Goal: Information Seeking & Learning: Learn about a topic

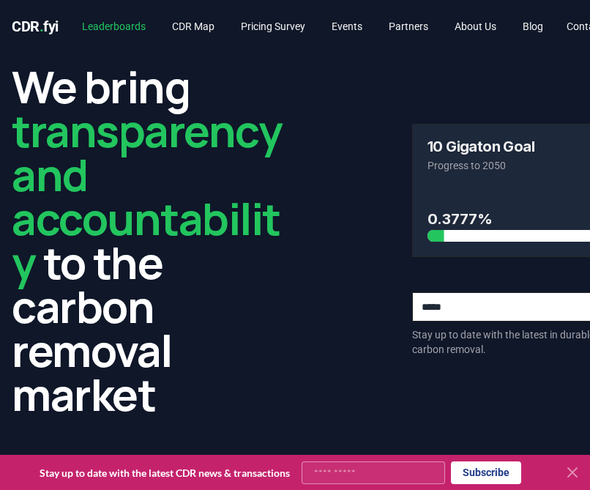
click at [146, 22] on link "Leaderboards" at bounding box center [113, 26] width 87 height 26
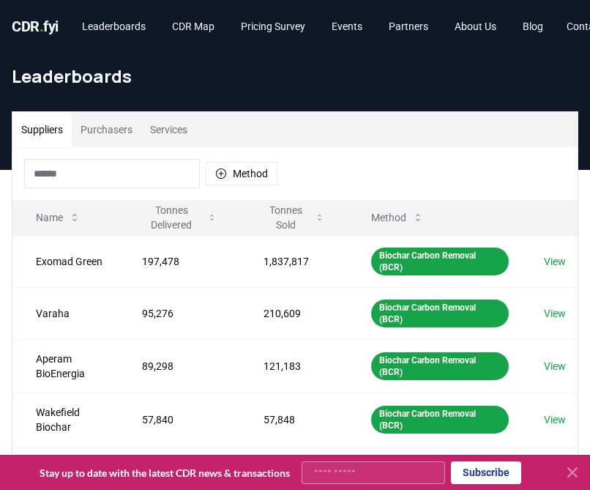
click at [116, 129] on button "Purchasers" at bounding box center [107, 129] width 70 height 35
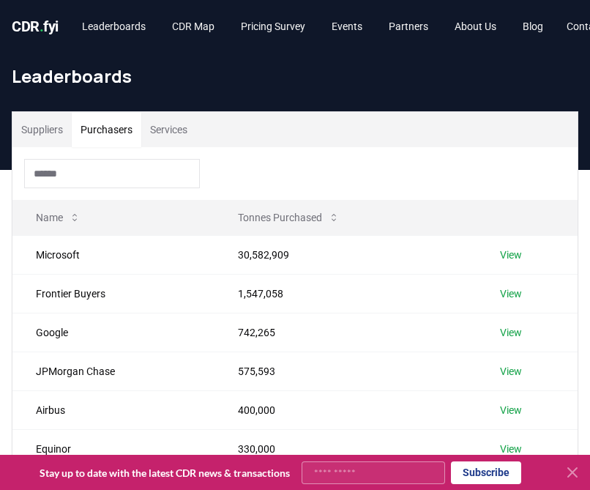
click at [132, 171] on input at bounding box center [112, 173] width 176 height 29
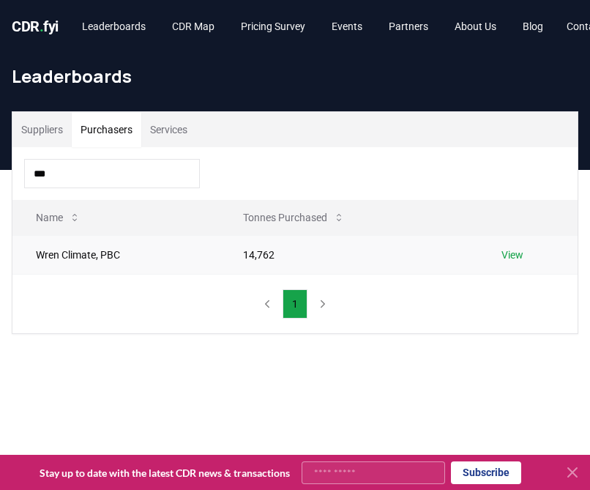
type input "***"
click at [516, 253] on link "View" at bounding box center [513, 255] width 22 height 15
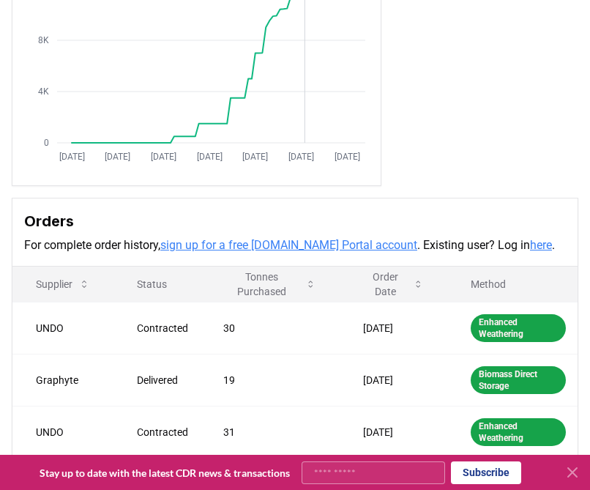
scroll to position [249, 0]
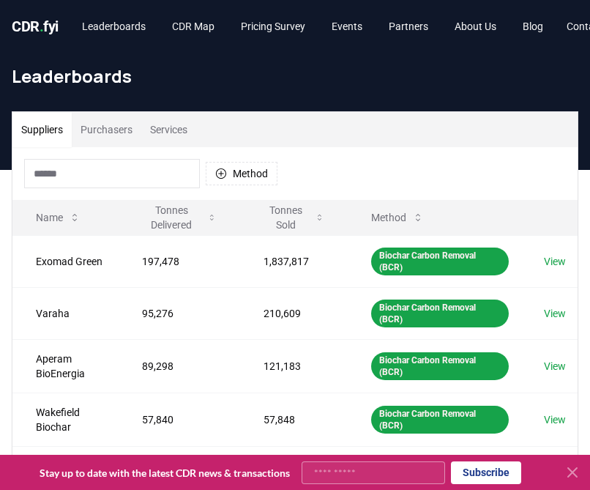
click at [121, 127] on button "Purchasers" at bounding box center [107, 129] width 70 height 35
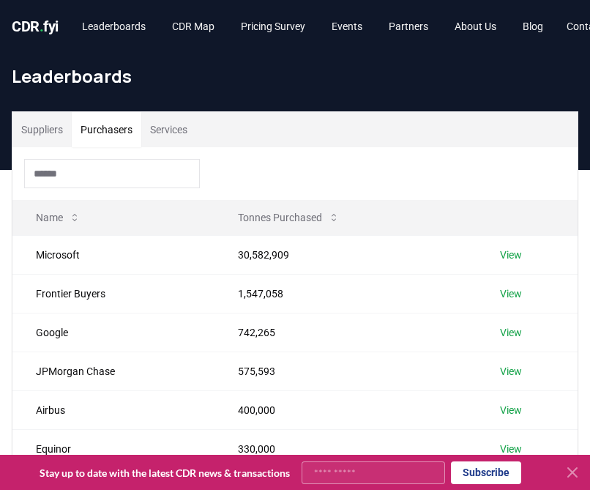
click at [139, 161] on input at bounding box center [112, 173] width 176 height 29
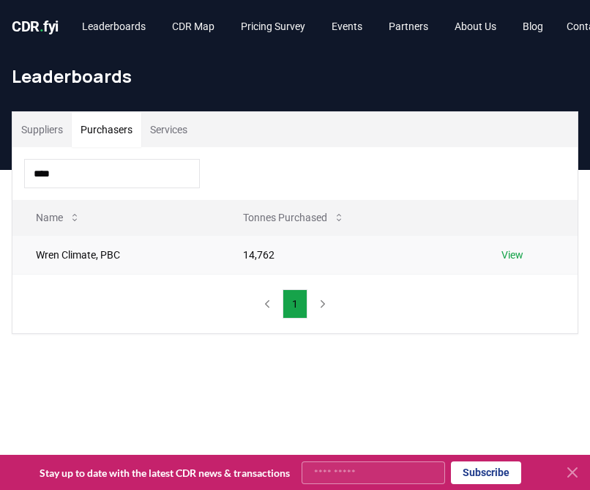
type input "****"
drag, startPoint x: 295, startPoint y: 250, endPoint x: 224, endPoint y: 250, distance: 71.0
click at [223, 251] on td "14,762" at bounding box center [349, 254] width 259 height 39
copy td "14,762"
click at [518, 256] on link "View" at bounding box center [513, 255] width 22 height 15
